Goal: Book appointment/travel/reservation

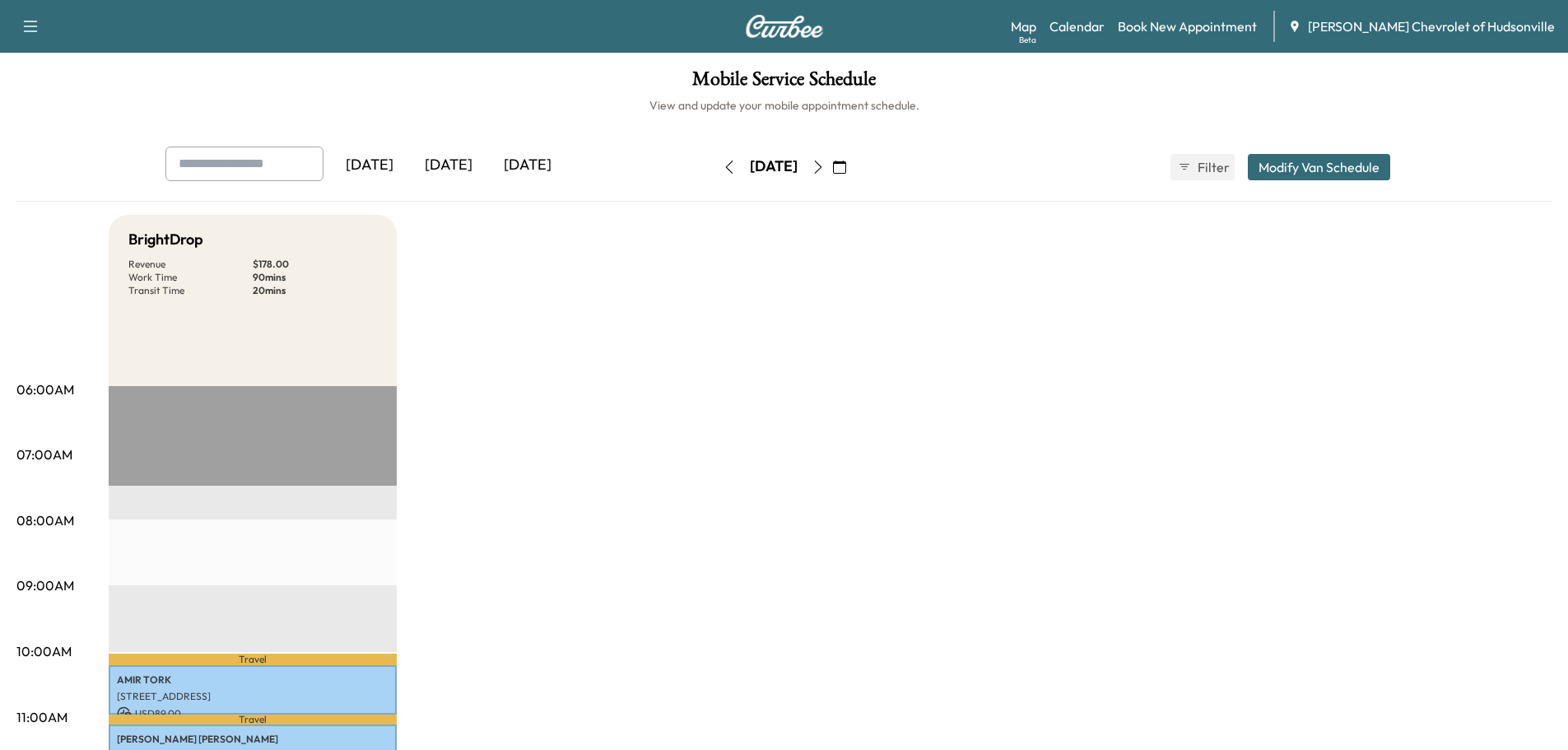
click at [453, 160] on div "[DATE]" at bounding box center [449, 165] width 79 height 37
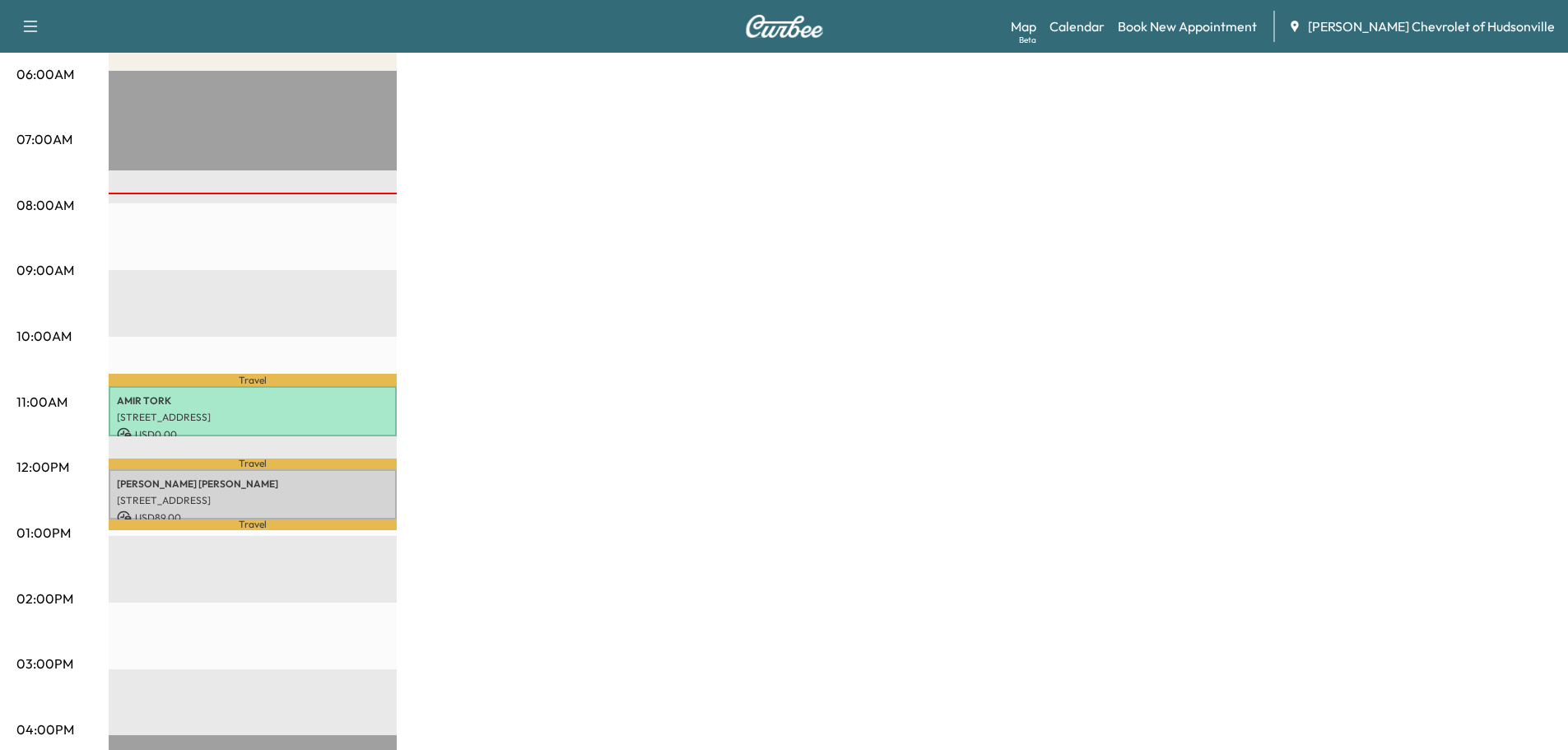
scroll to position [330, 0]
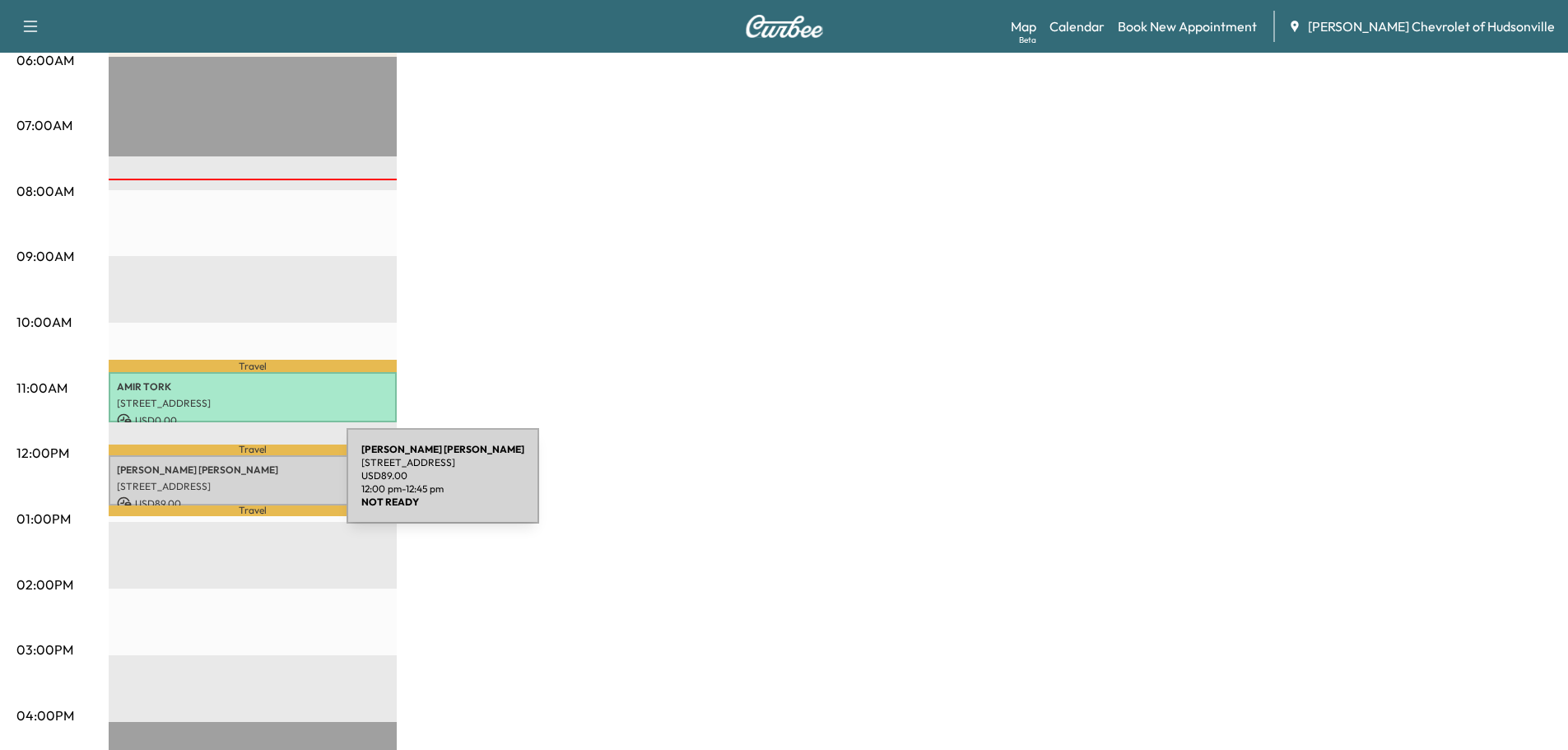
click at [223, 486] on p "[STREET_ADDRESS]" at bounding box center [252, 487] width 271 height 13
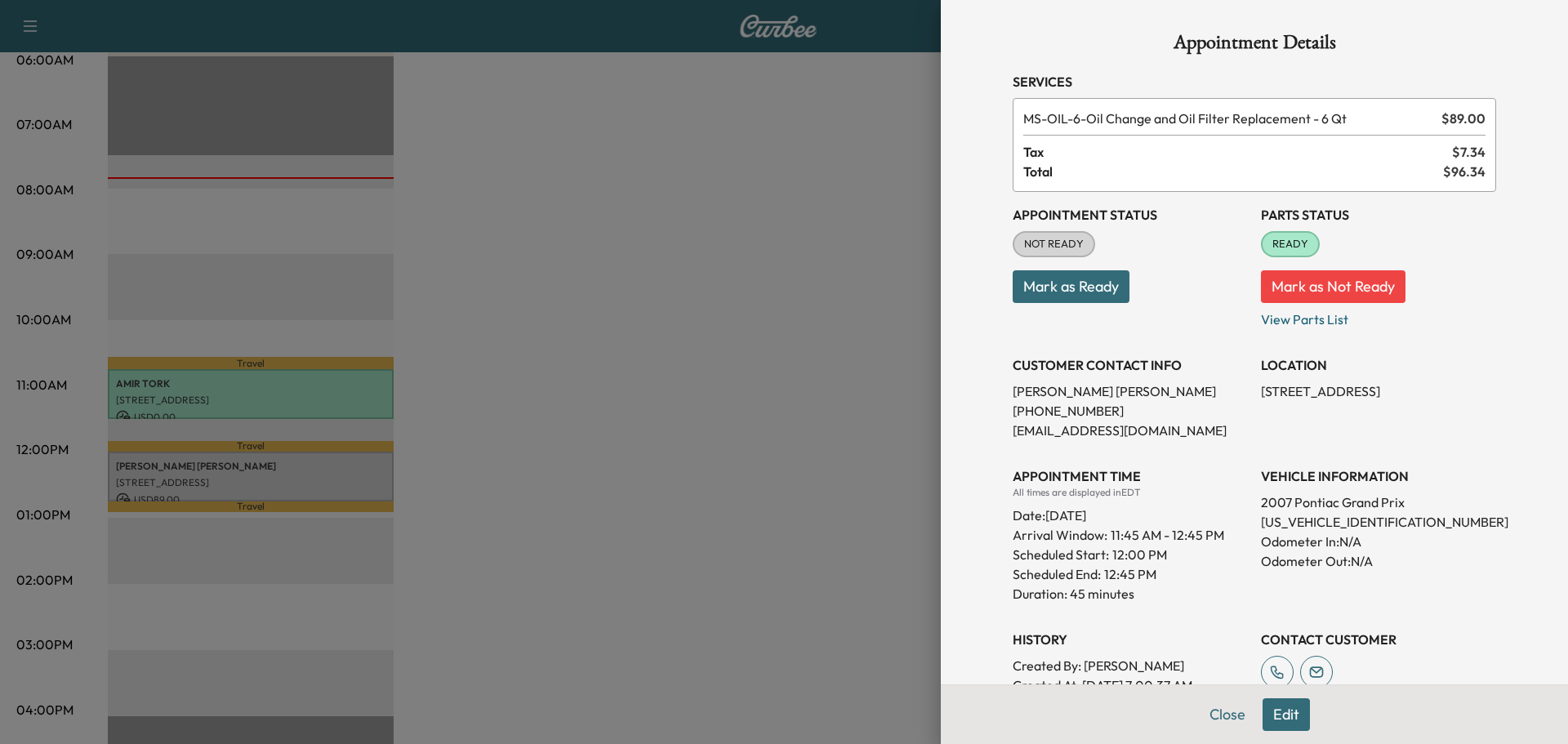
click at [680, 348] on div at bounding box center [784, 372] width 1568 height 744
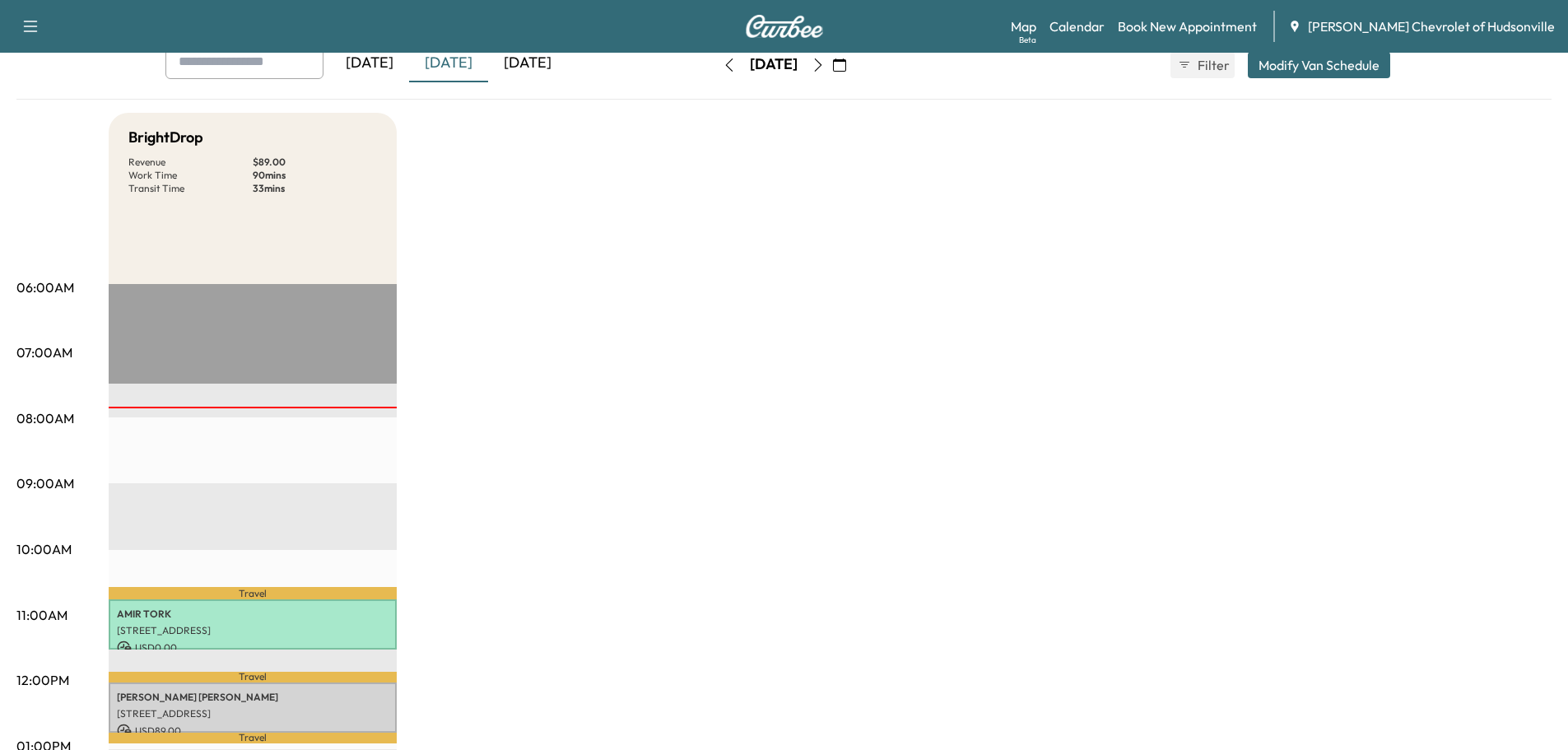
scroll to position [0, 0]
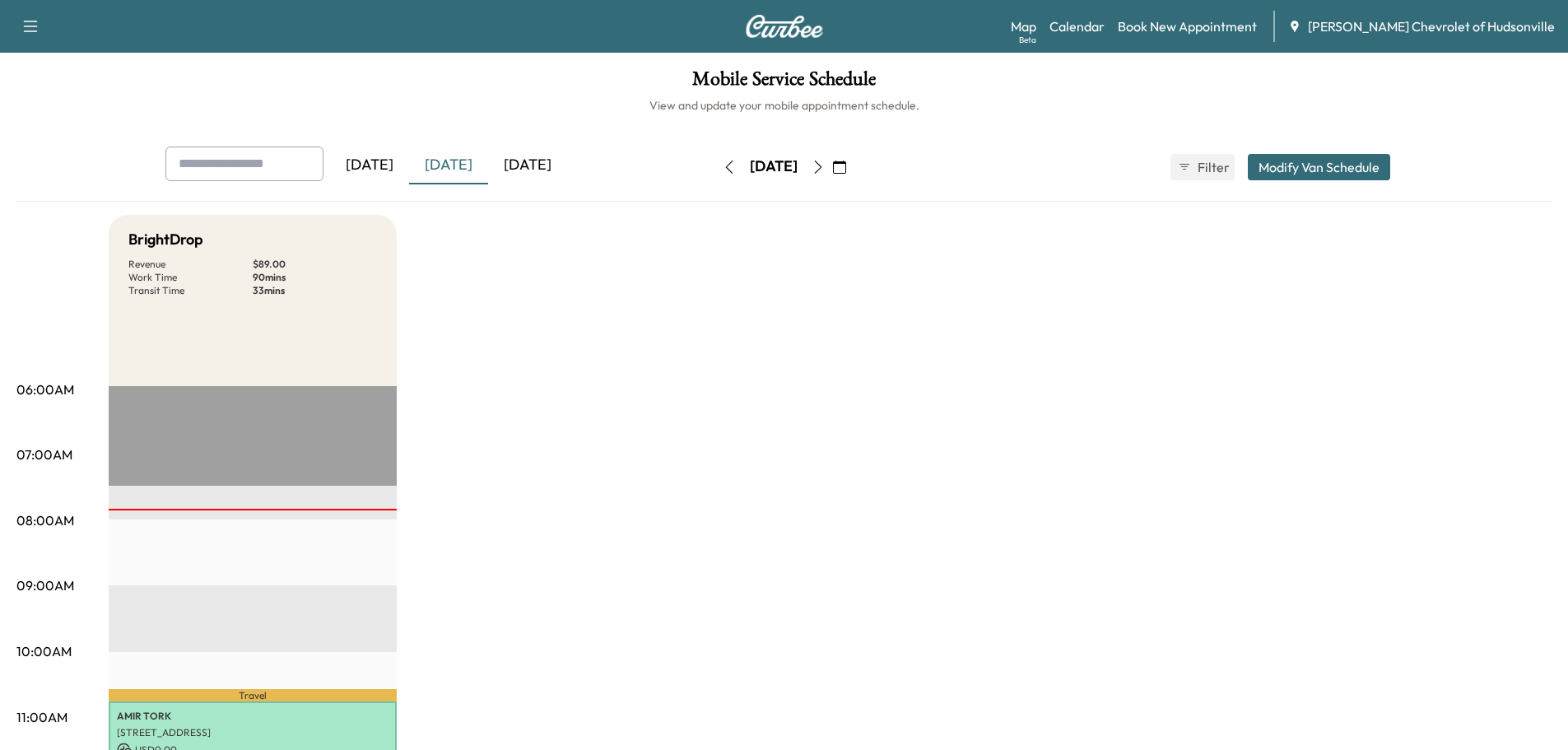
click at [519, 160] on div "[DATE]" at bounding box center [527, 165] width 79 height 37
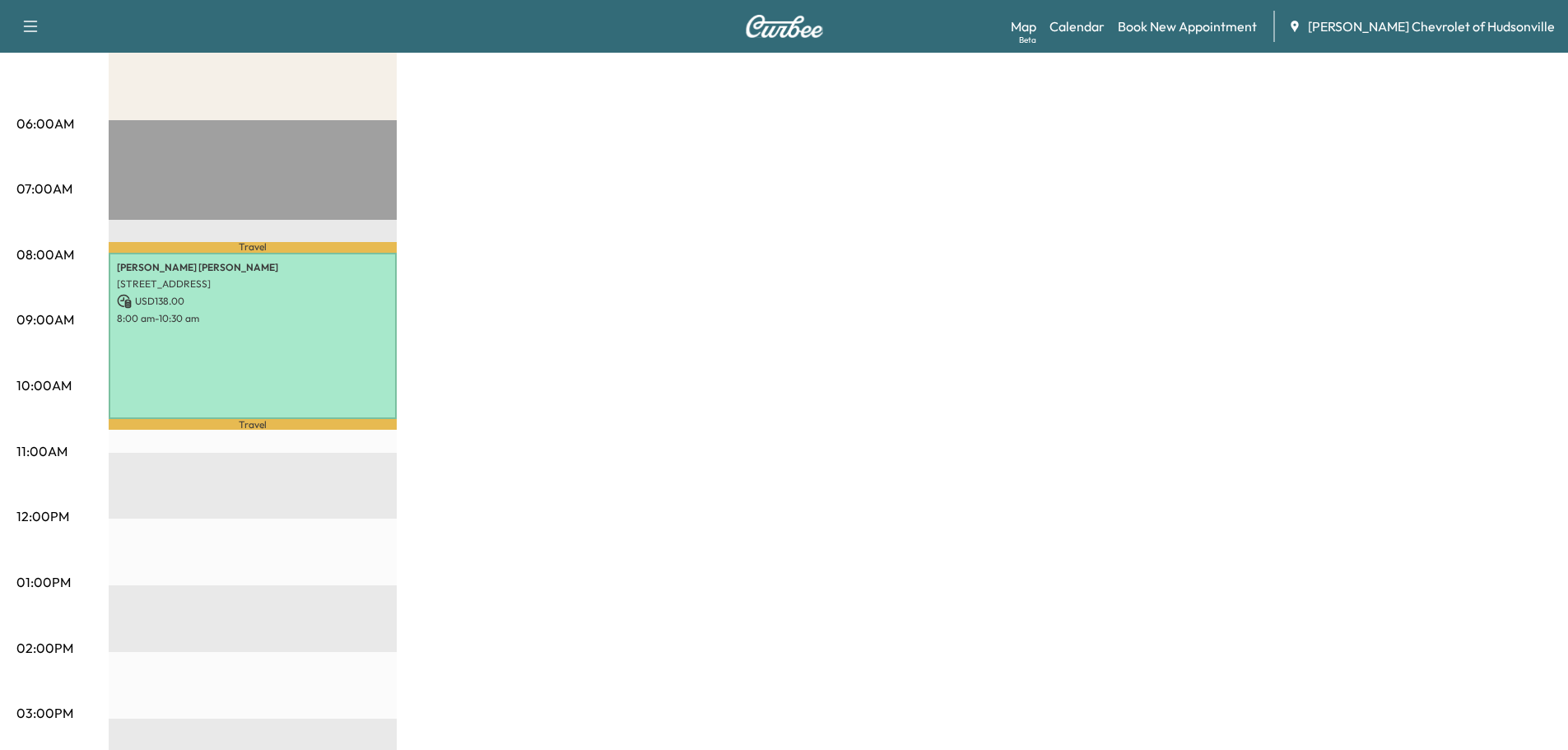
scroll to position [330, 0]
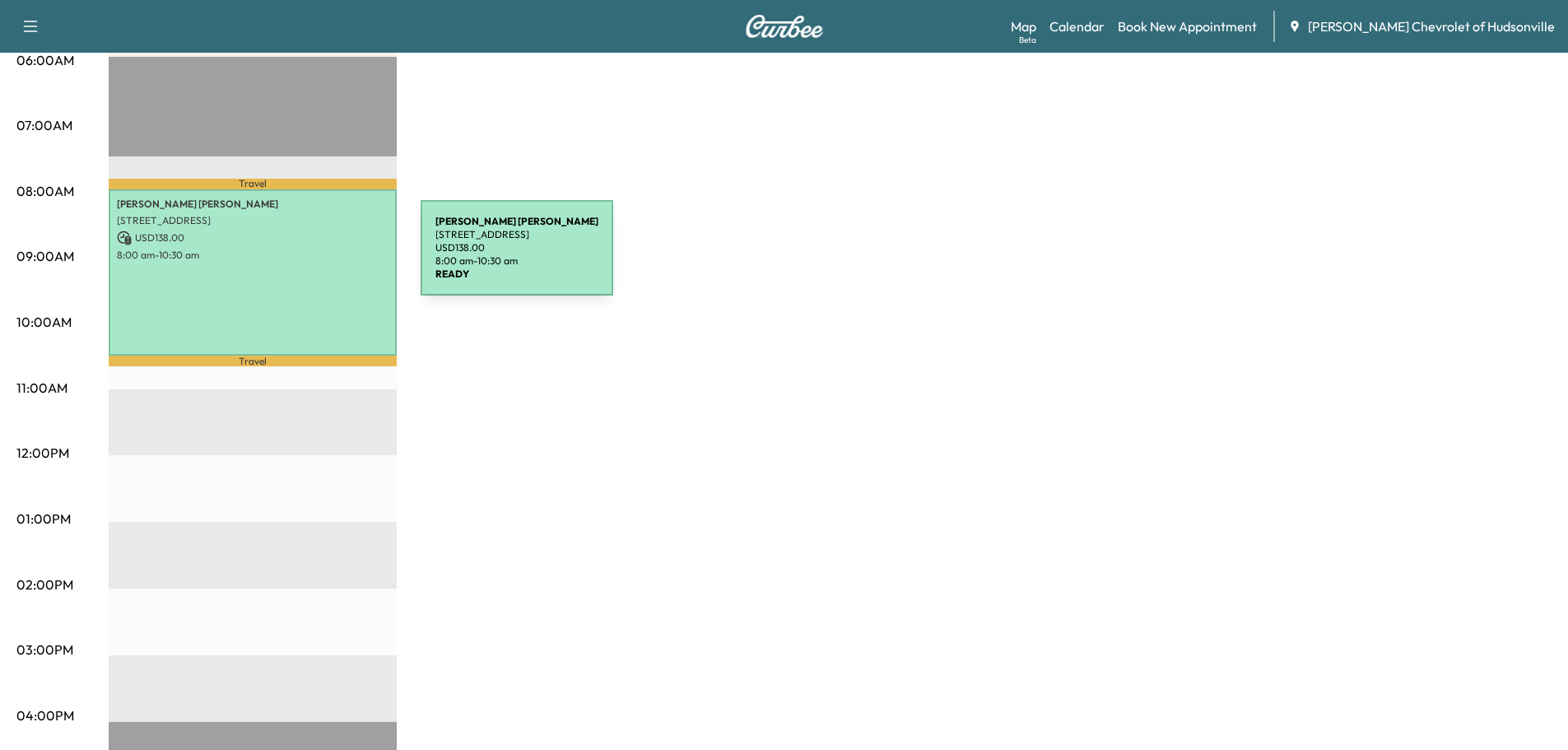
click at [297, 258] on p "8:00 am - 10:30 am" at bounding box center [252, 256] width 271 height 13
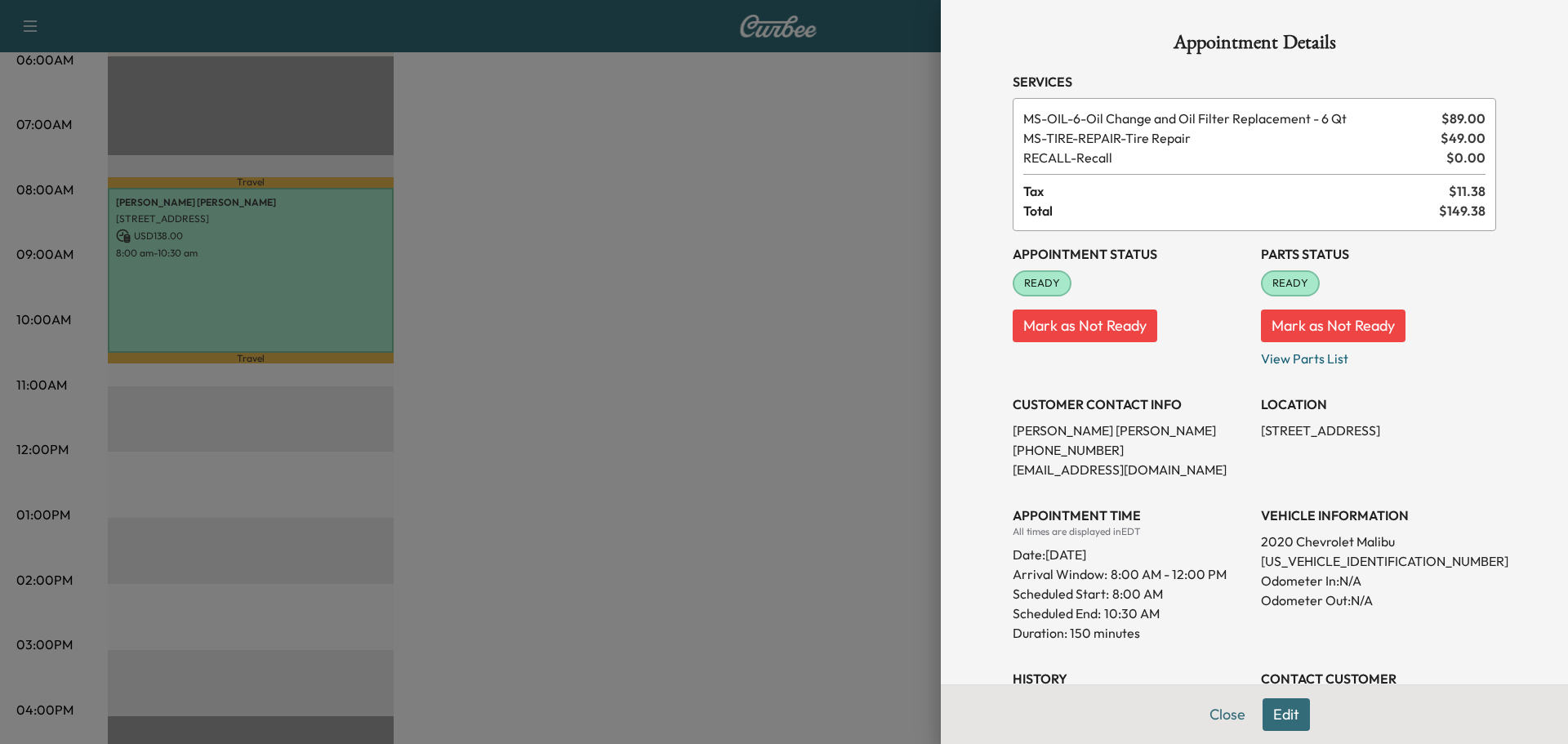
click at [687, 255] on div at bounding box center [784, 372] width 1568 height 744
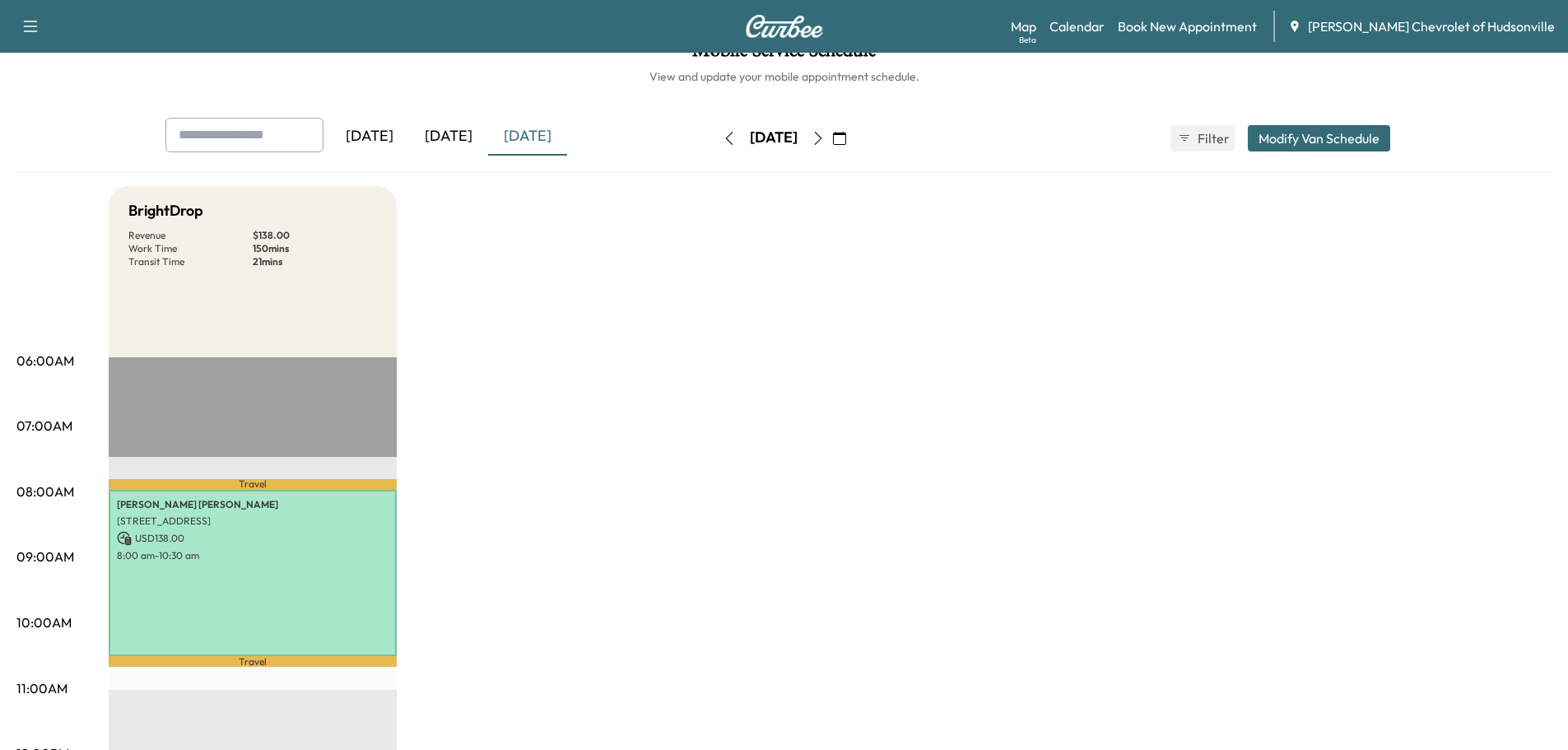
scroll to position [0, 0]
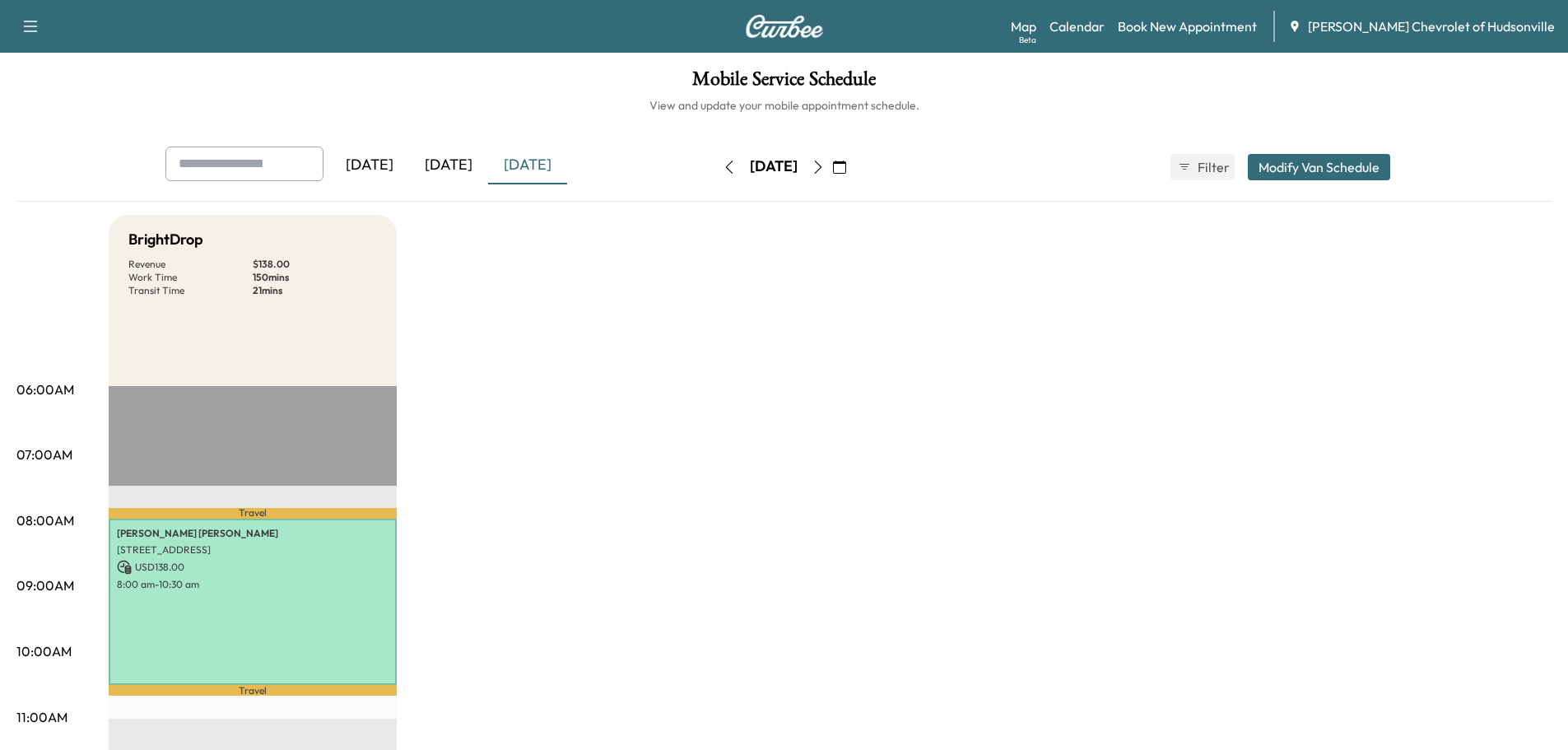
click at [454, 160] on div "[DATE]" at bounding box center [449, 165] width 79 height 37
